Goal: Use online tool/utility: Use online tool/utility

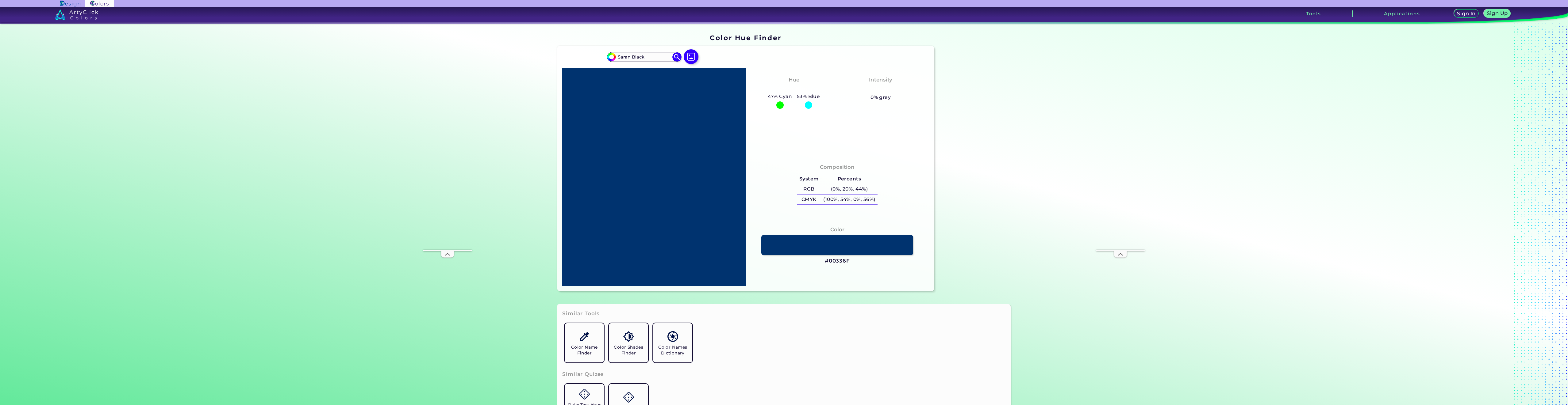
drag, startPoint x: 646, startPoint y: 57, endPoint x: 600, endPoint y: 61, distance: 46.2
click at [601, 60] on div "#00bfff [PERSON_NAME] Acadia ◉ Acid Green ◉ Aero Blue ◉ Alabaster ◉ Albescent W…" at bounding box center [746, 168] width 376 height 245
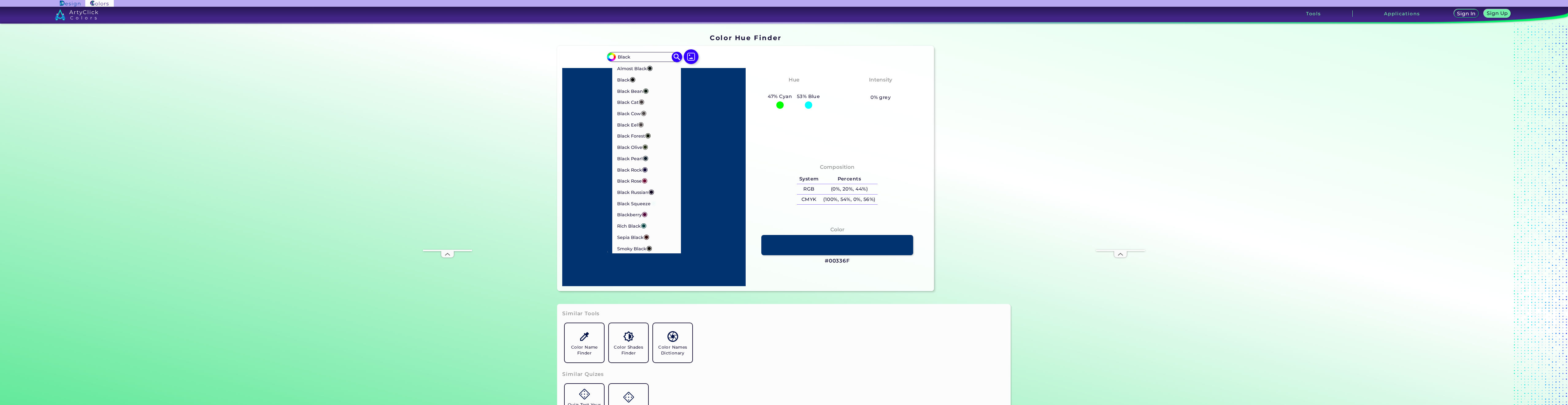
type input "Black"
click at [675, 57] on img at bounding box center [677, 57] width 11 height 11
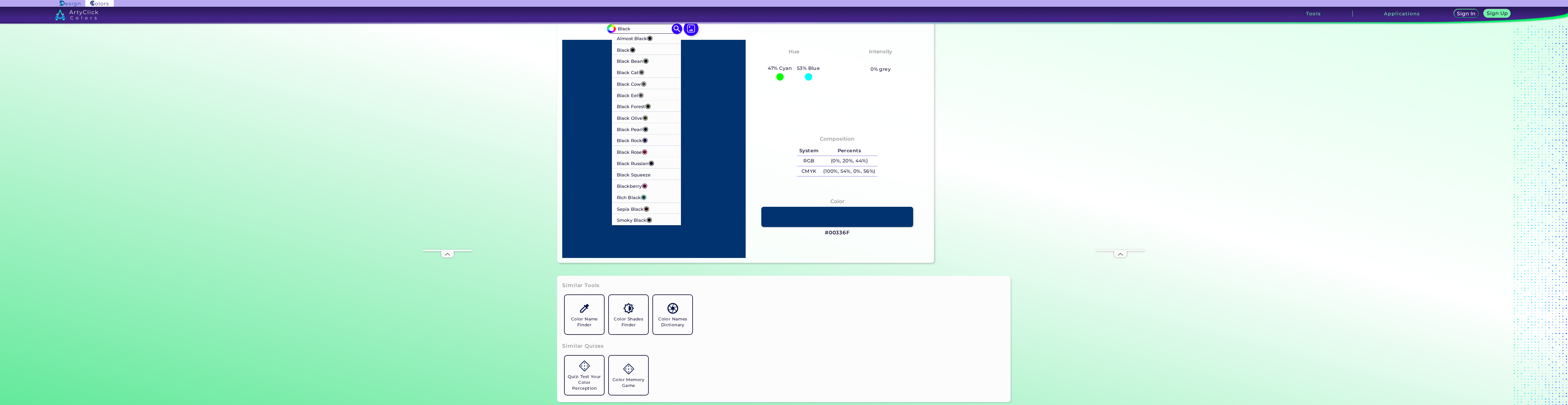
scroll to position [61, 0]
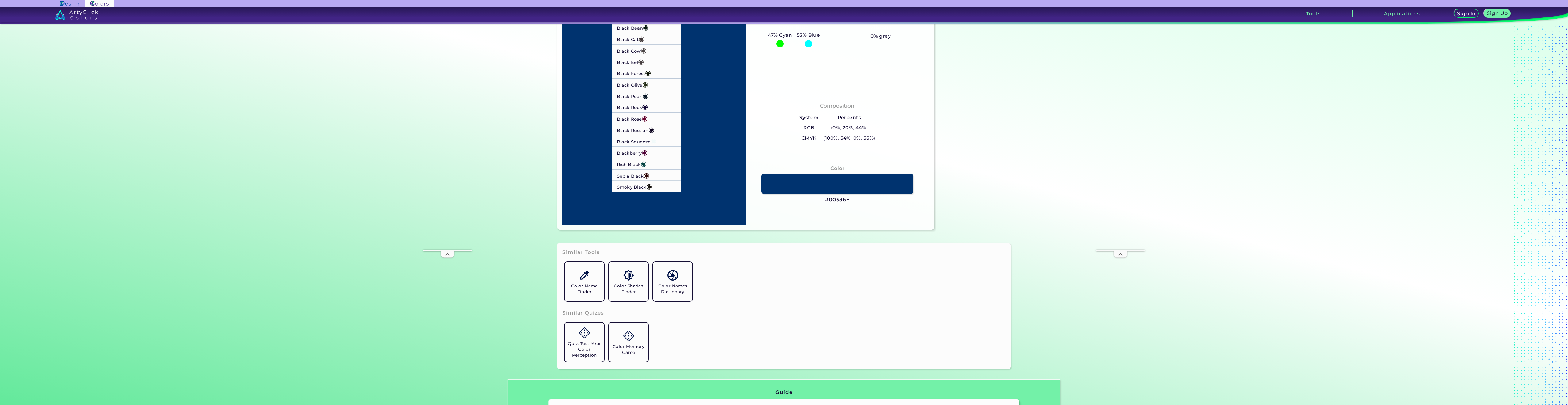
click at [649, 94] on li "Black Pearl ◉" at bounding box center [646, 95] width 69 height 12
type input "#041322"
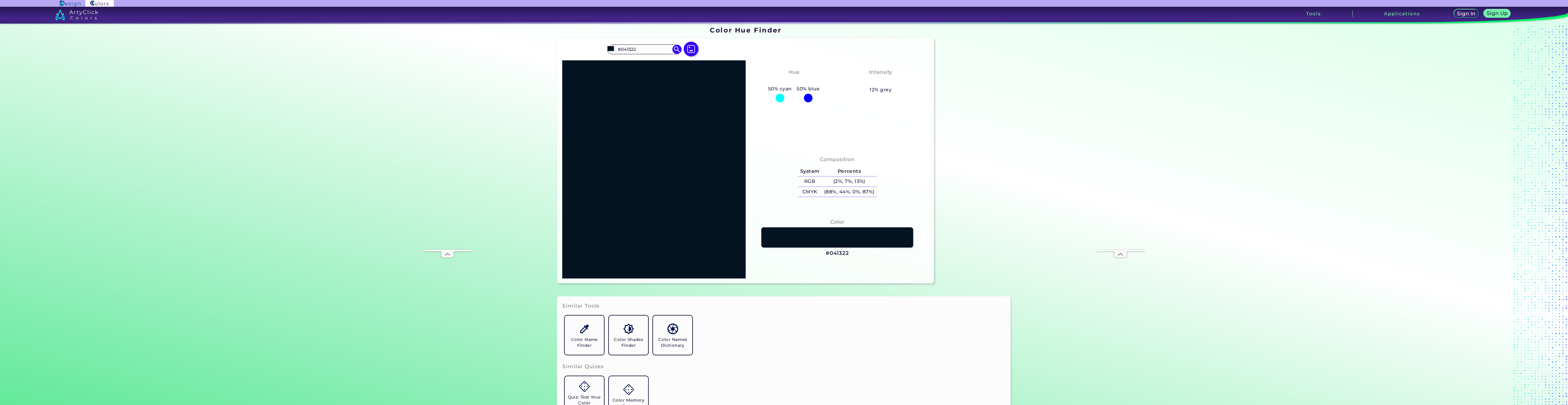
scroll to position [0, 0]
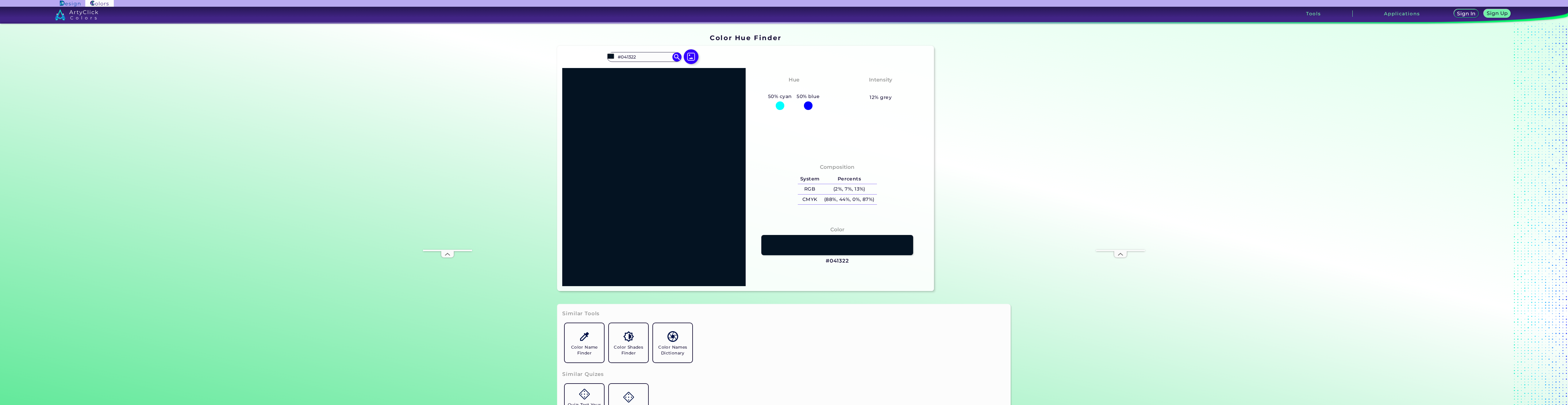
drag, startPoint x: 651, startPoint y: 57, endPoint x: 614, endPoint y: 63, distance: 37.5
click at [614, 63] on div "#041322 #041322 Almost Black ◉ Black ◉ Black Bean ◉ Black Cat ◉ Black Cow ◉ Bla…" at bounding box center [654, 60] width 94 height 17
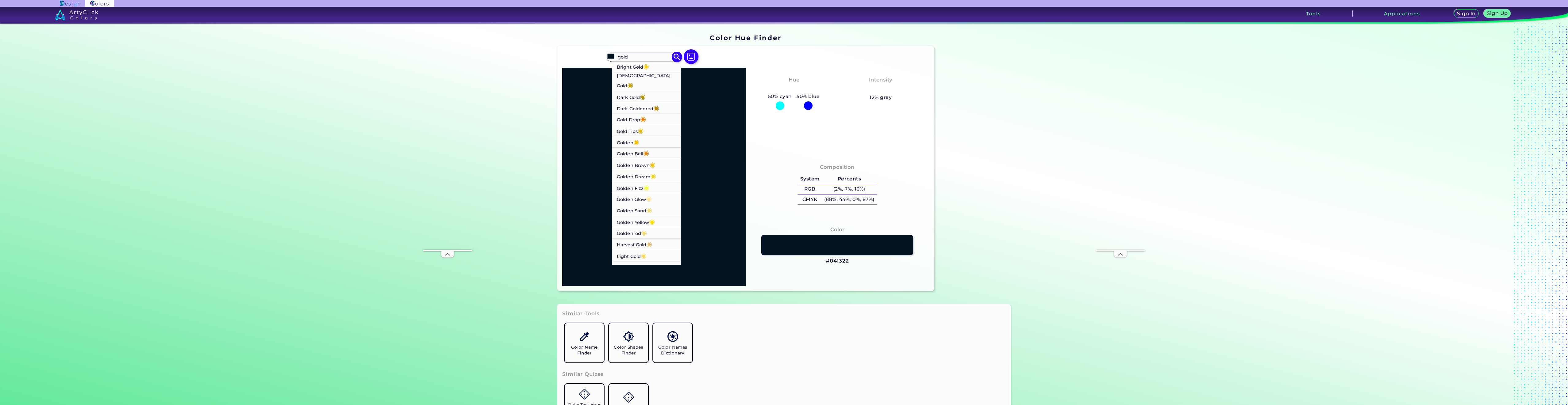
type input "gold"
click at [647, 136] on li "Golden ◉" at bounding box center [646, 142] width 69 height 12
type input "#f5bf03"
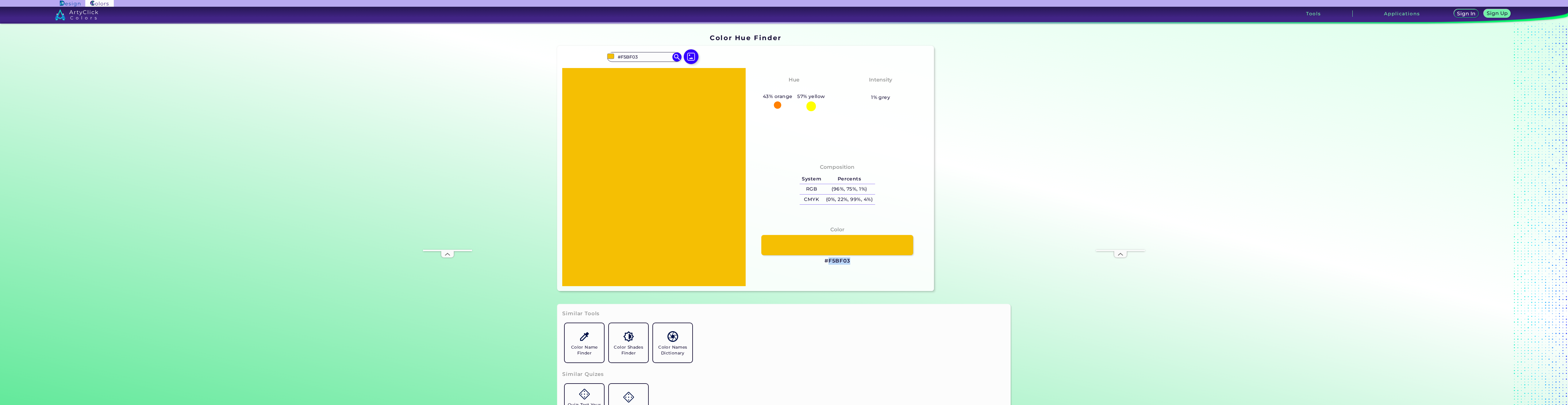
drag, startPoint x: 850, startPoint y: 263, endPoint x: 828, endPoint y: 264, distance: 22.0
click at [828, 264] on div "Color #F5BF03" at bounding box center [837, 245] width 173 height 45
copy h3 "F5BF03"
drag, startPoint x: 652, startPoint y: 53, endPoint x: 609, endPoint y: 57, distance: 43.2
click at [610, 57] on div "#f5bf03 #F5BF03 Bright Gold ◉ Buddha Gold ◉ Dark Gold ◉ Dark Goldenrod ◉ Gold D…" at bounding box center [644, 57] width 74 height 10
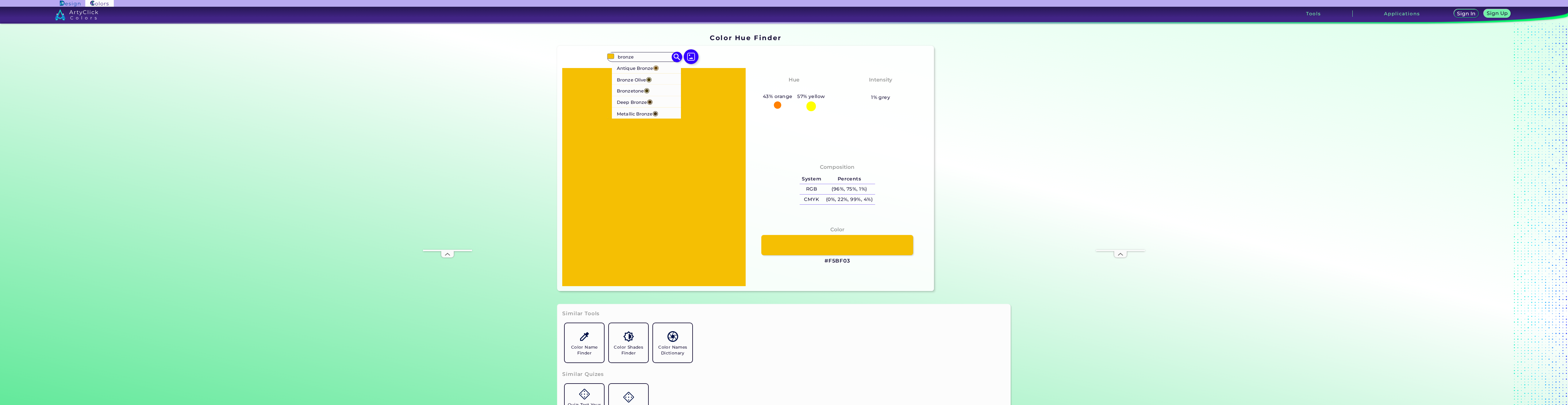
type input "bronze"
click at [637, 68] on p "Antique Bronze ◉" at bounding box center [637, 68] width 42 height 12
type input "#704a07"
type input "#704A07"
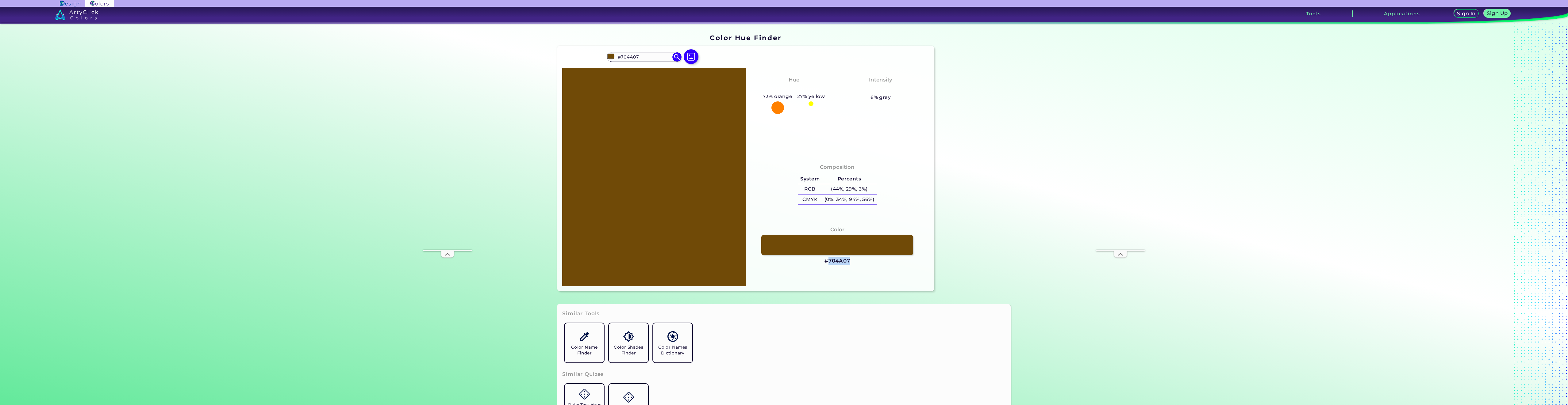
drag, startPoint x: 853, startPoint y: 264, endPoint x: 828, endPoint y: 266, distance: 25.1
click at [828, 266] on div "Color #704A07" at bounding box center [837, 245] width 173 height 45
copy h3 "704A07"
